Goal: Contribute content: Add original content to the website for others to see

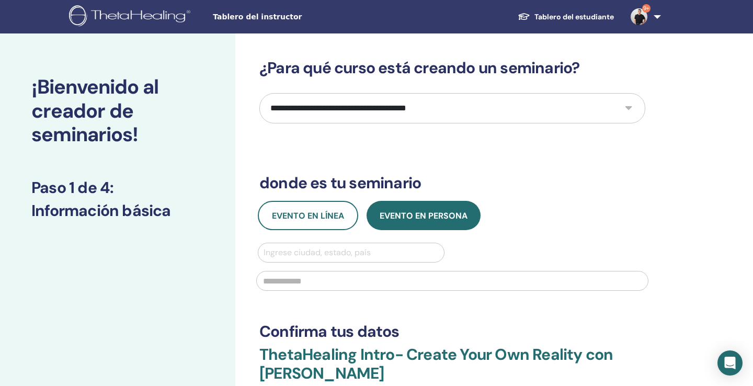
select select "*"
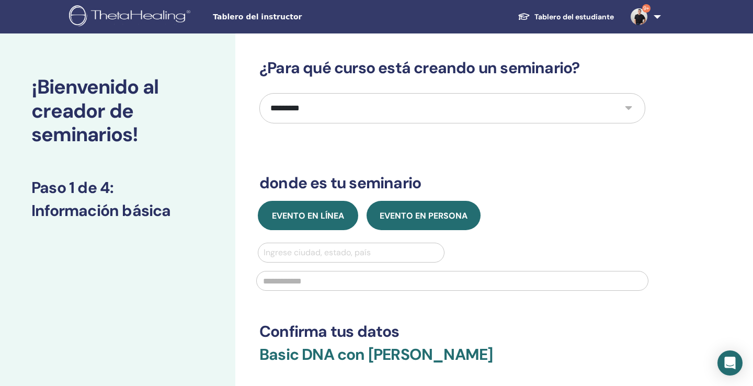
click at [321, 215] on span "Evento en línea" at bounding box center [308, 215] width 72 height 11
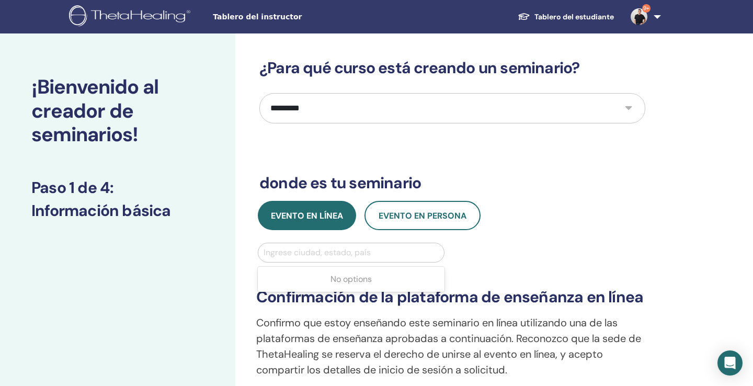
click at [318, 251] on div "Ingrese ciudad, estado, país" at bounding box center [351, 252] width 175 height 13
type input "***"
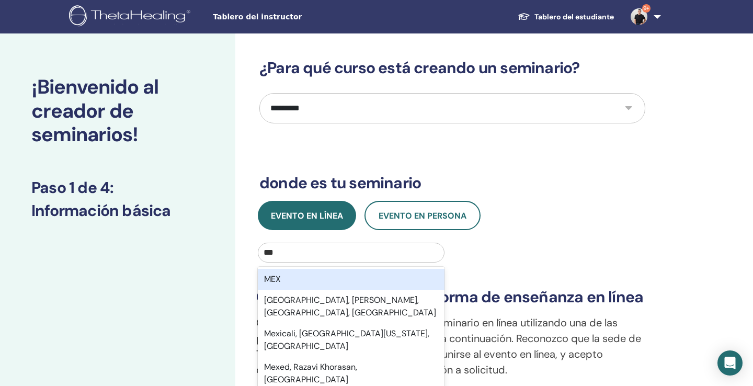
click at [300, 274] on div "MEX" at bounding box center [351, 279] width 187 height 21
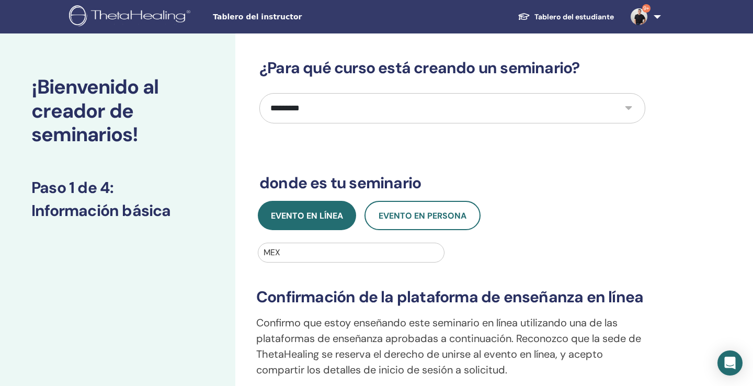
click at [231, 270] on div "¡Bienvenido al creador de seminarios! Paso 1 de 4 : Información básica" at bounding box center [117, 372] width 235 height 679
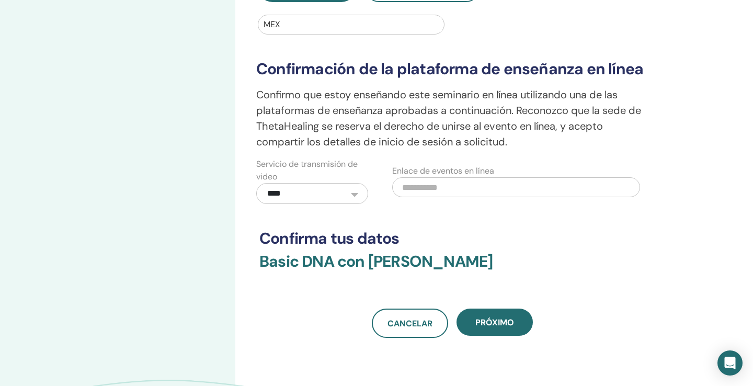
scroll to position [285, 0]
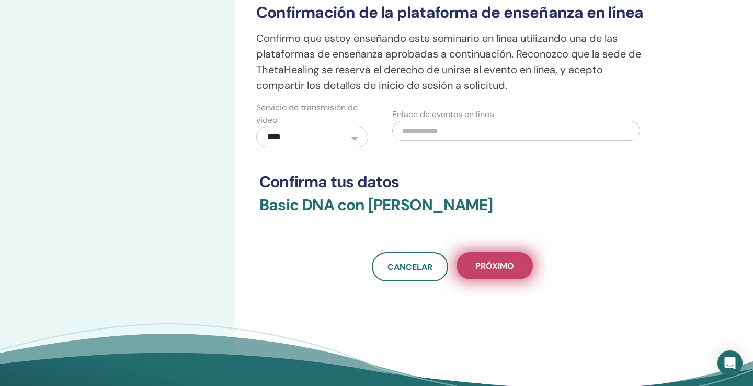
click at [514, 266] on button "próximo" at bounding box center [495, 265] width 76 height 27
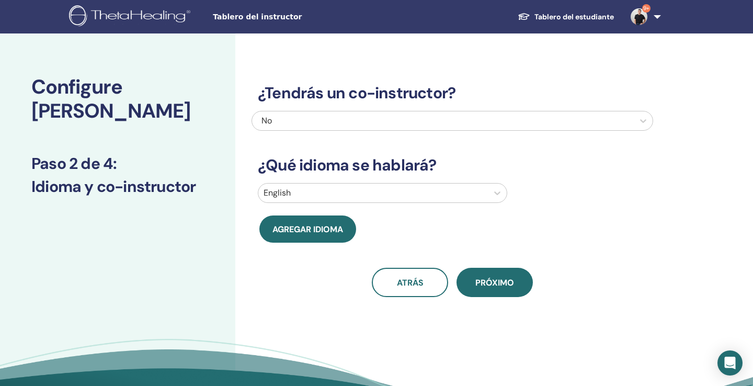
scroll to position [0, 0]
click at [315, 188] on div at bounding box center [373, 193] width 219 height 15
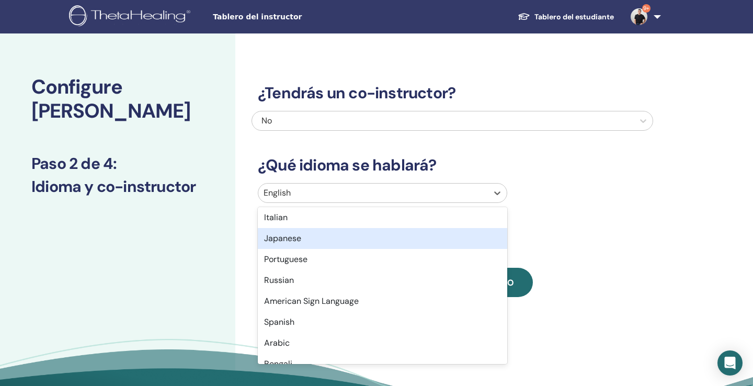
scroll to position [72, 0]
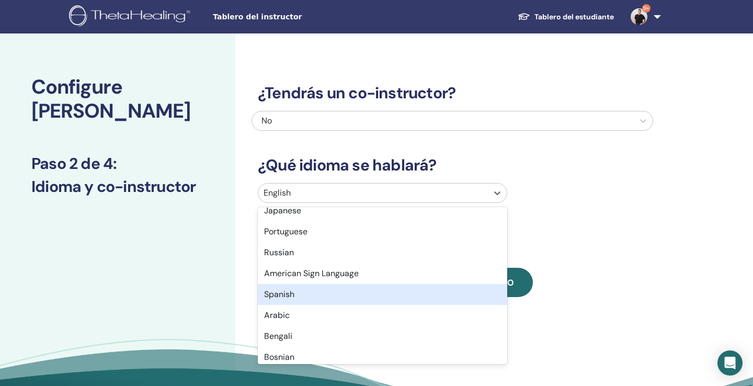
click at [322, 291] on div "Spanish" at bounding box center [383, 294] width 250 height 21
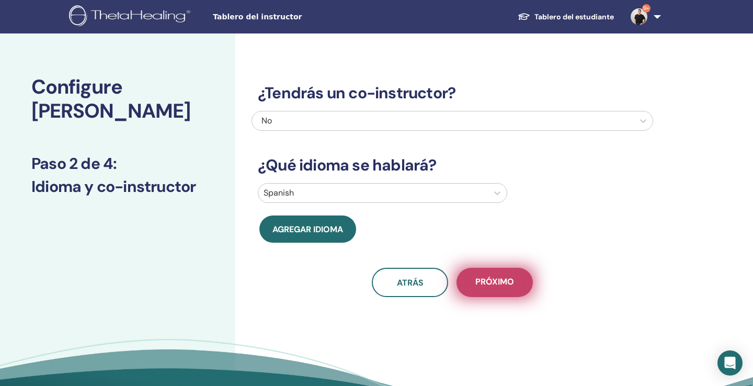
click at [499, 288] on button "próximo" at bounding box center [495, 282] width 76 height 29
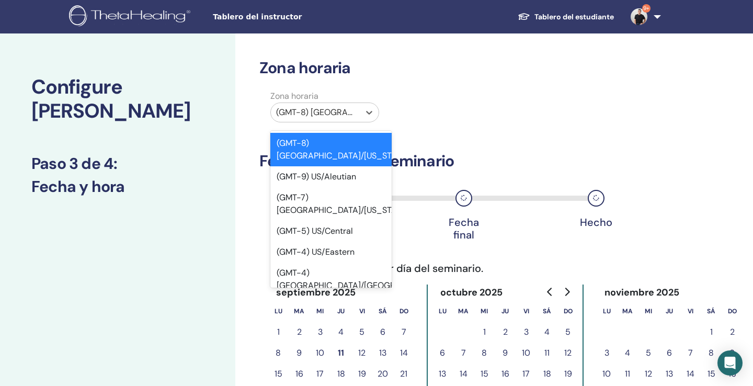
click at [326, 112] on div "(GMT-8) US/Alaska" at bounding box center [315, 112] width 78 height 13
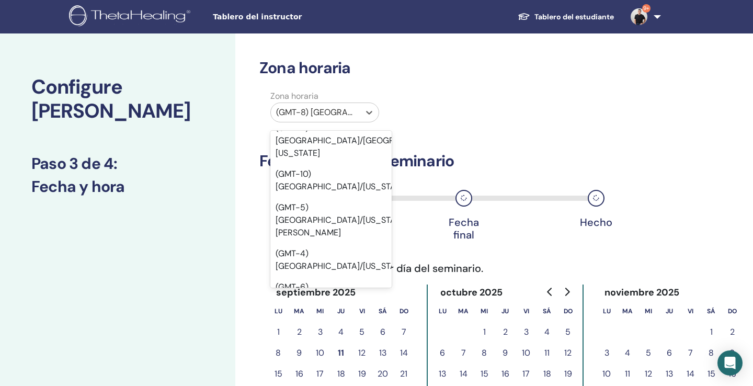
scroll to position [144, 1]
click at [343, 277] on div "(GMT-6) US/Mountain" at bounding box center [329, 293] width 121 height 33
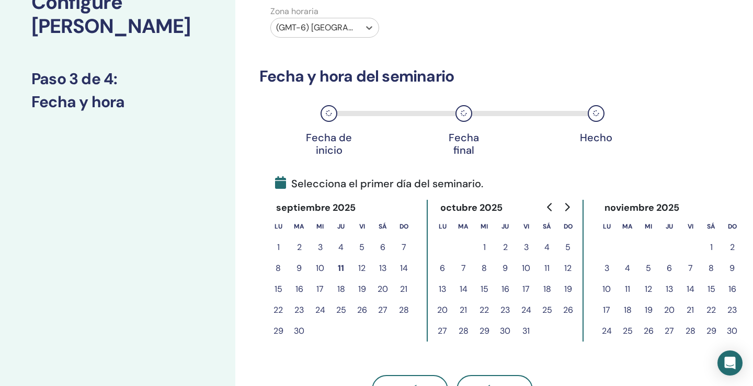
scroll to position [106, 0]
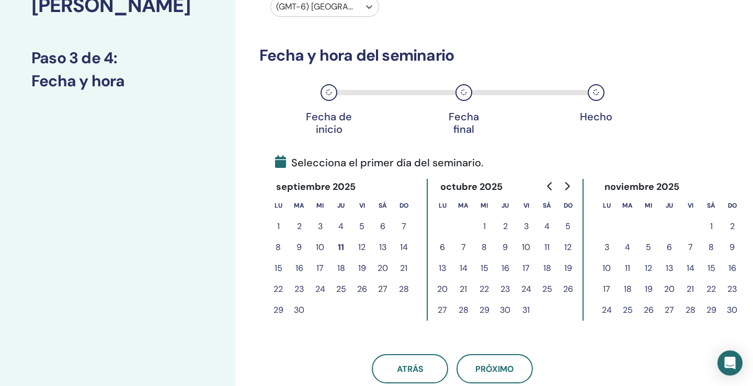
click at [526, 266] on button "17" at bounding box center [526, 268] width 21 height 21
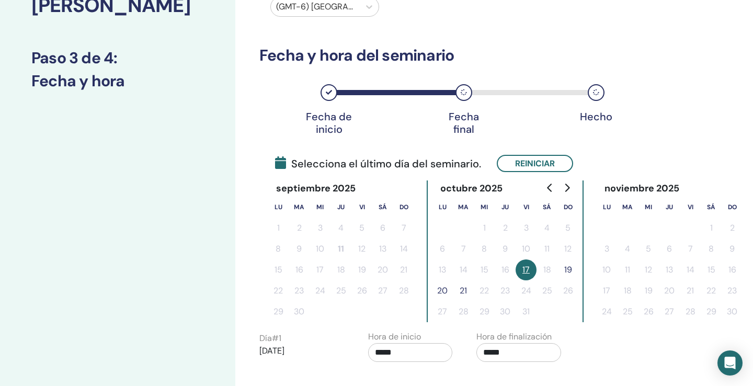
click at [568, 273] on button "19" at bounding box center [568, 270] width 21 height 21
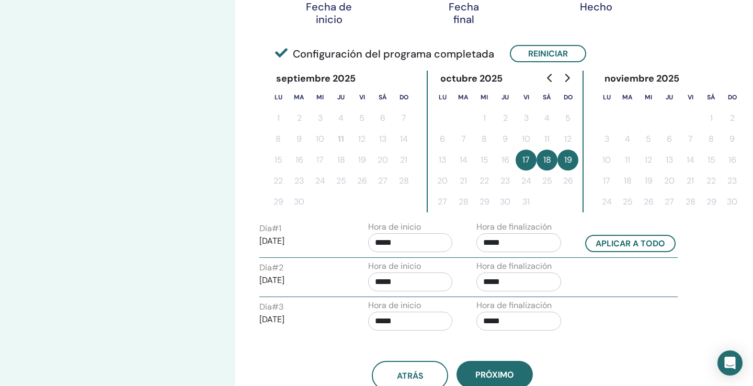
scroll to position [234, 0]
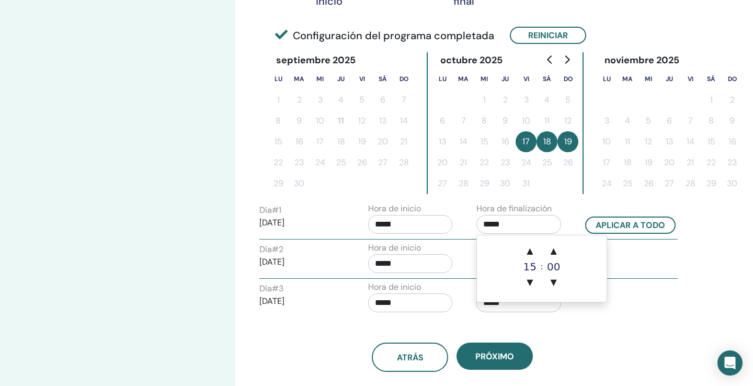
click at [507, 223] on input "*****" at bounding box center [519, 224] width 85 height 19
click at [533, 258] on span "▲" at bounding box center [530, 251] width 21 height 21
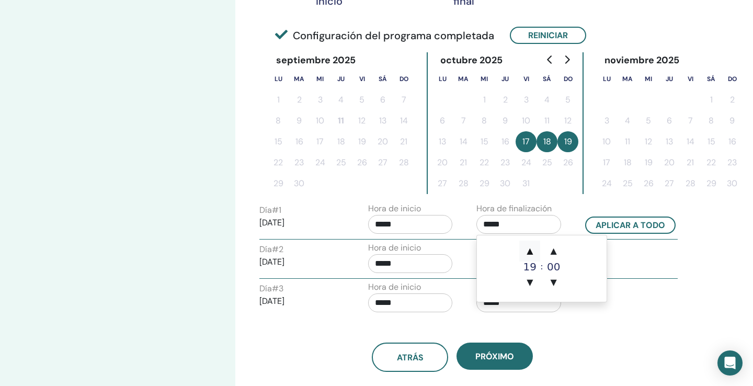
type input "*****"
click at [402, 222] on input "*****" at bounding box center [410, 224] width 85 height 19
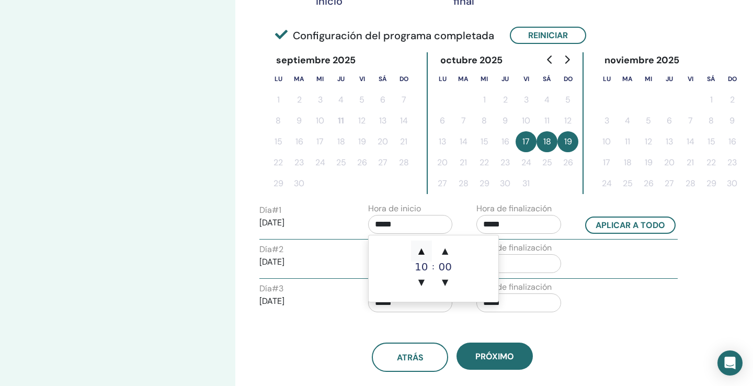
click at [422, 251] on span "▲" at bounding box center [421, 251] width 21 height 21
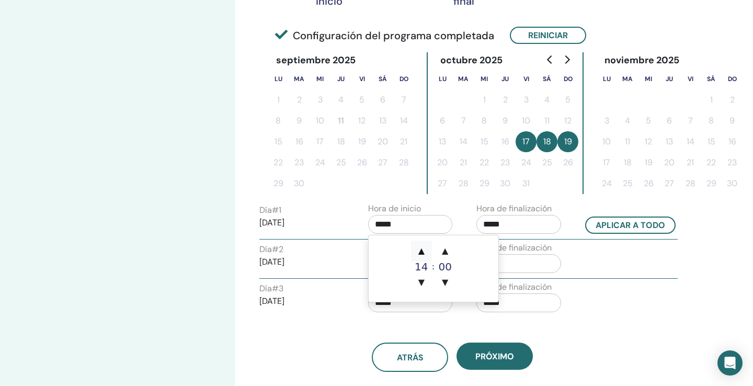
click at [422, 251] on span "▲" at bounding box center [421, 251] width 21 height 21
type input "*****"
click at [601, 324] on div "atrás próximo" at bounding box center [453, 345] width 402 height 54
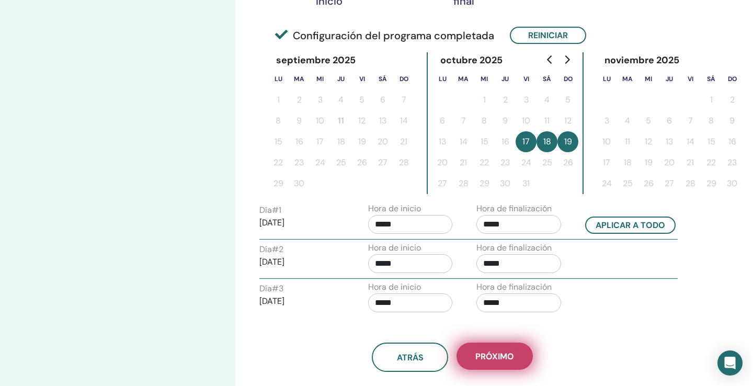
click at [491, 354] on span "próximo" at bounding box center [495, 356] width 39 height 11
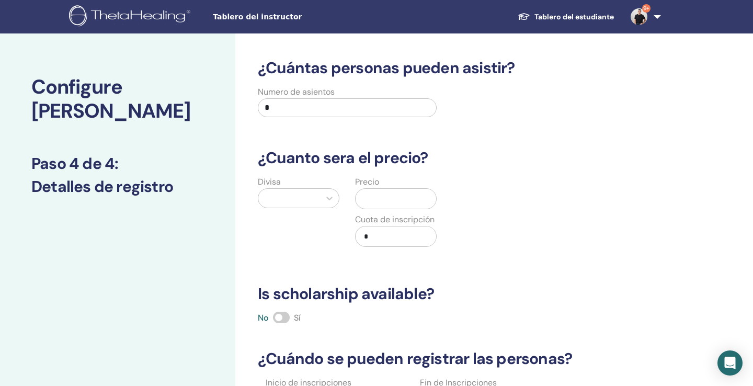
scroll to position [0, 0]
click at [313, 110] on input "*" at bounding box center [347, 107] width 179 height 19
type input "***"
click at [285, 205] on div at bounding box center [289, 198] width 51 height 15
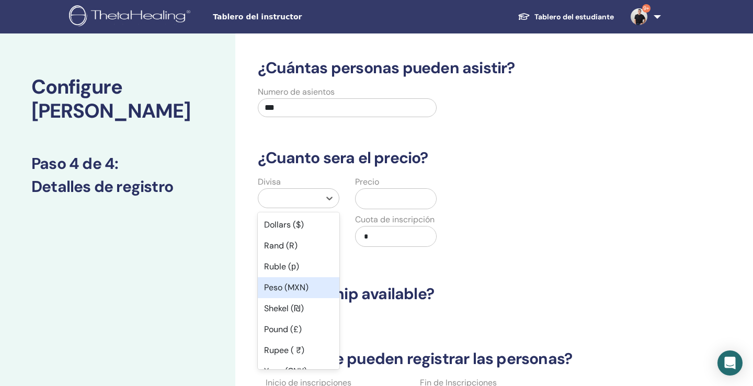
click at [291, 294] on div "Peso (MXN)" at bounding box center [299, 287] width 82 height 21
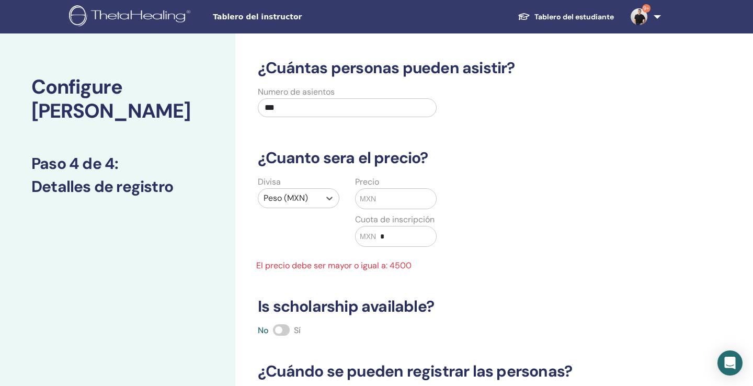
click at [396, 199] on input "text" at bounding box center [406, 199] width 60 height 20
type input "*"
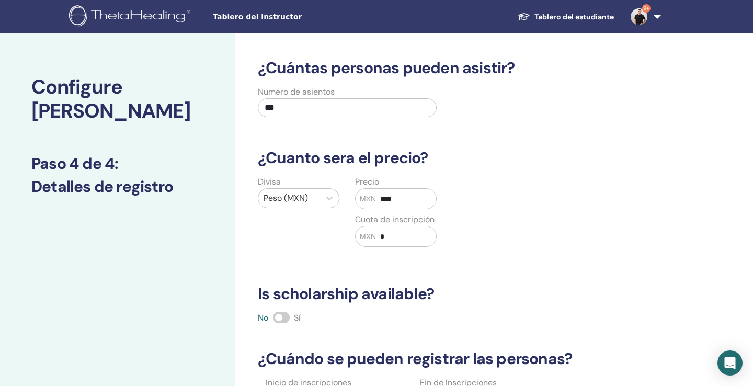
type input "****"
click at [447, 231] on div "Divisa Peso (MXN) Precio MXN **** Cuota de inscripción MXN *" at bounding box center [445, 218] width 402 height 84
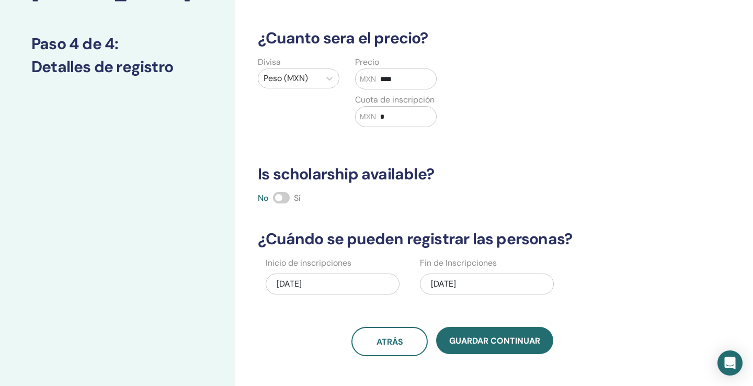
scroll to position [120, 0]
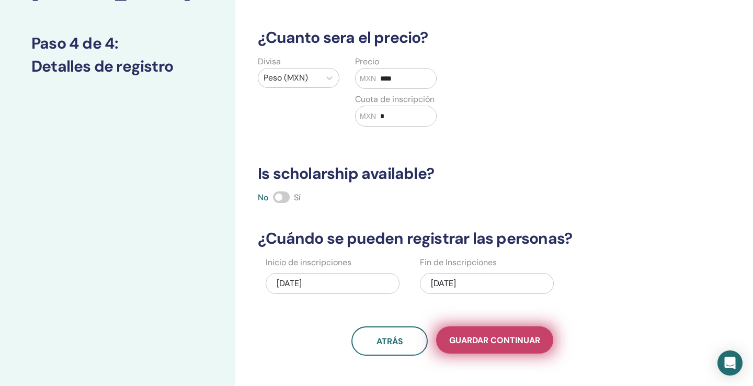
click at [483, 340] on span "Guardar Continuar" at bounding box center [494, 340] width 91 height 11
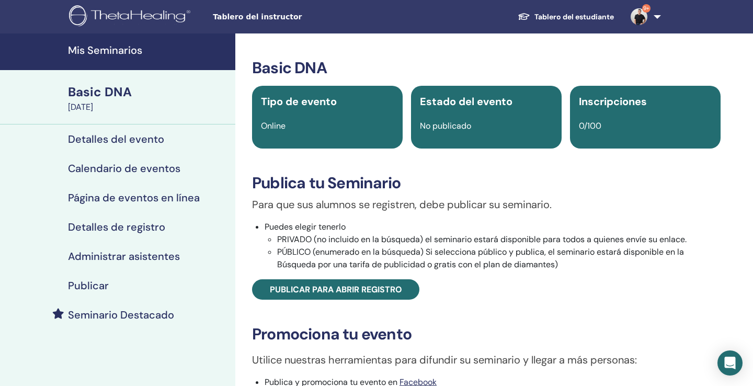
click at [98, 281] on h4 "Publicar" at bounding box center [88, 285] width 41 height 13
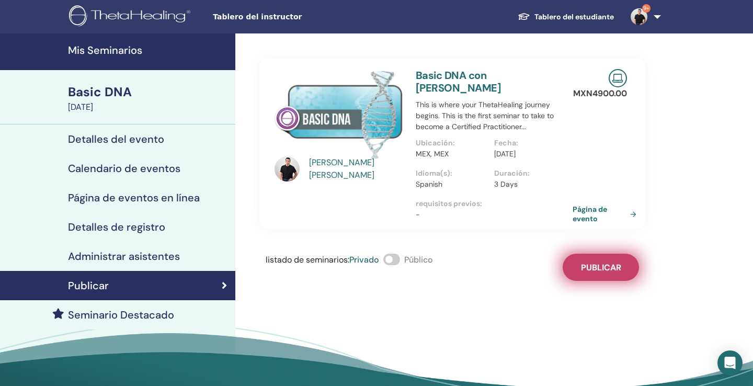
click at [598, 262] on span "Publicar" at bounding box center [601, 267] width 40 height 11
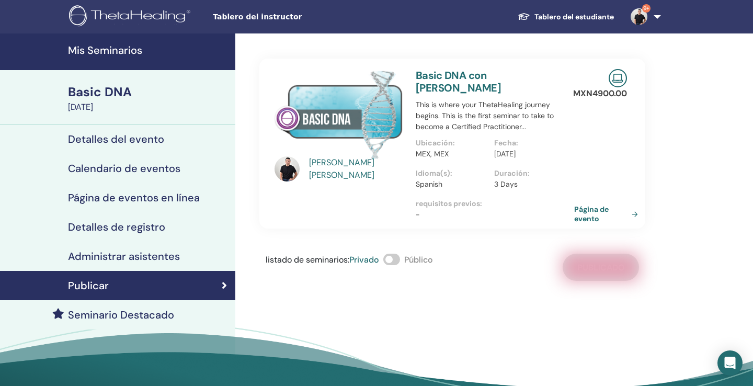
click at [592, 205] on link "Página de evento" at bounding box center [608, 214] width 68 height 19
